Goal: Find specific page/section: Find specific page/section

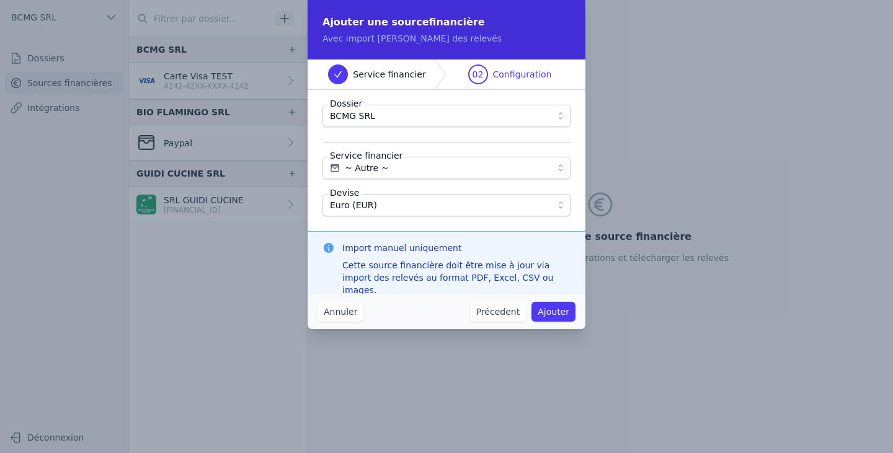
click at [507, 314] on button "Précedent" at bounding box center [498, 312] width 56 height 20
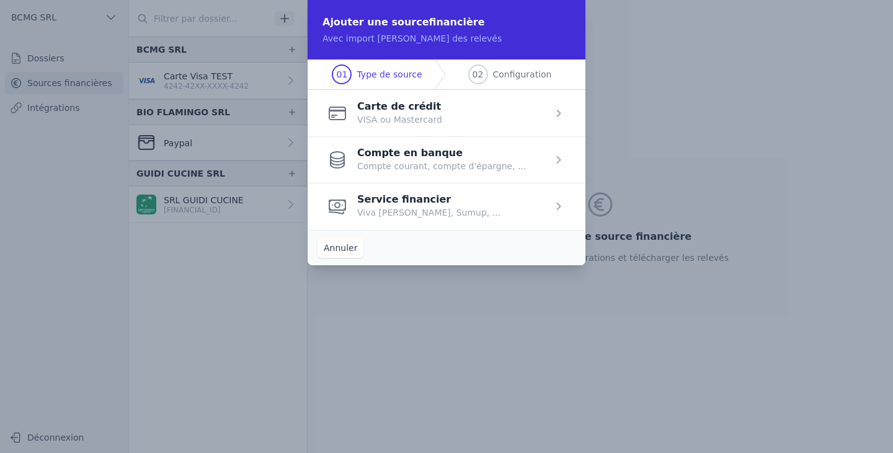
click at [332, 240] on button "Annuler" at bounding box center [340, 248] width 46 height 20
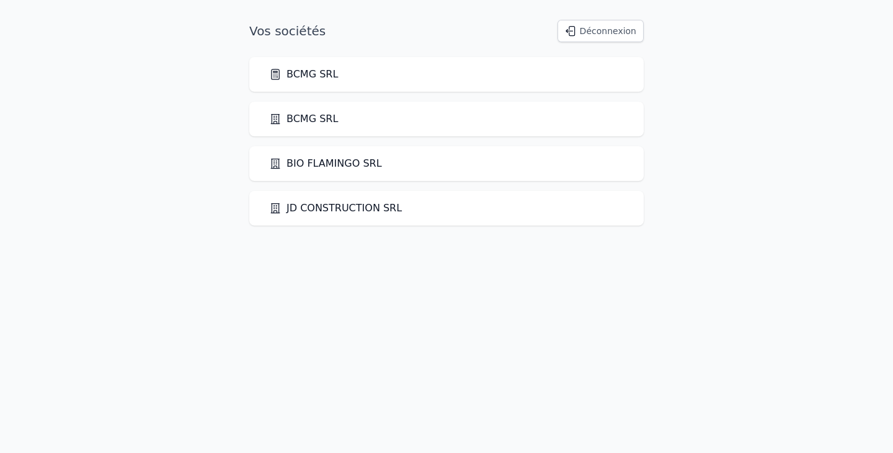
click at [308, 79] on link "BCMG SRL" at bounding box center [303, 74] width 69 height 15
